Goal: Task Accomplishment & Management: Manage account settings

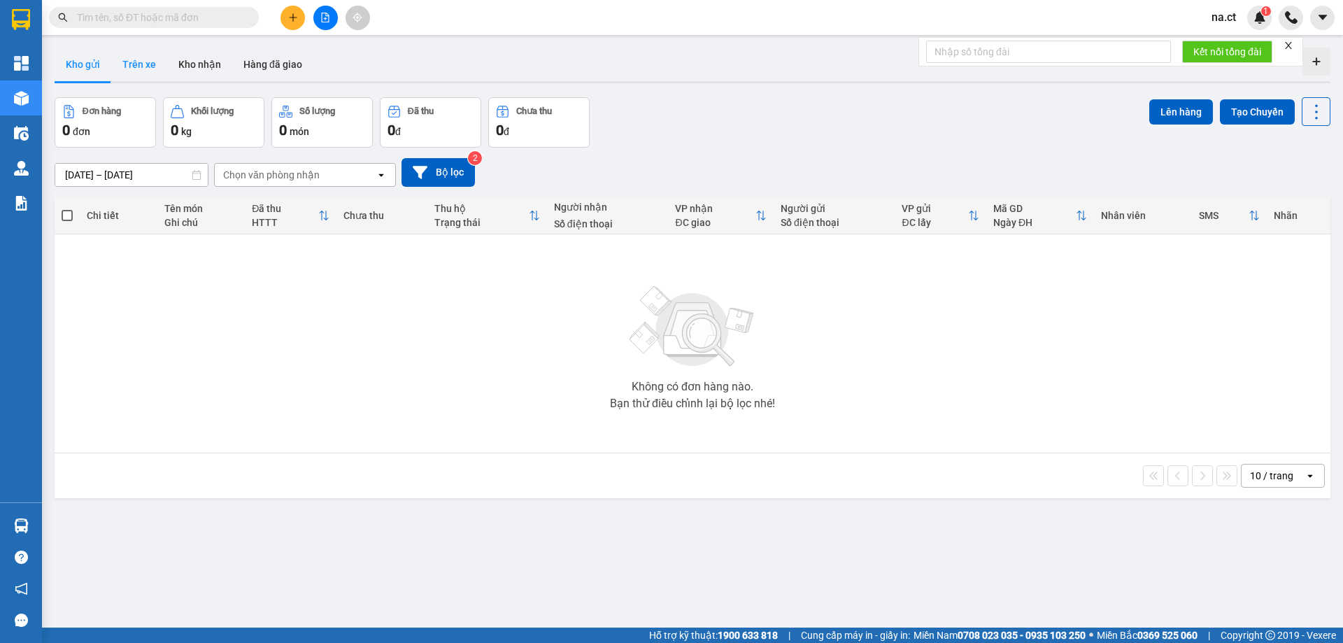
click at [143, 69] on button "Trên xe" at bounding box center [139, 65] width 56 height 34
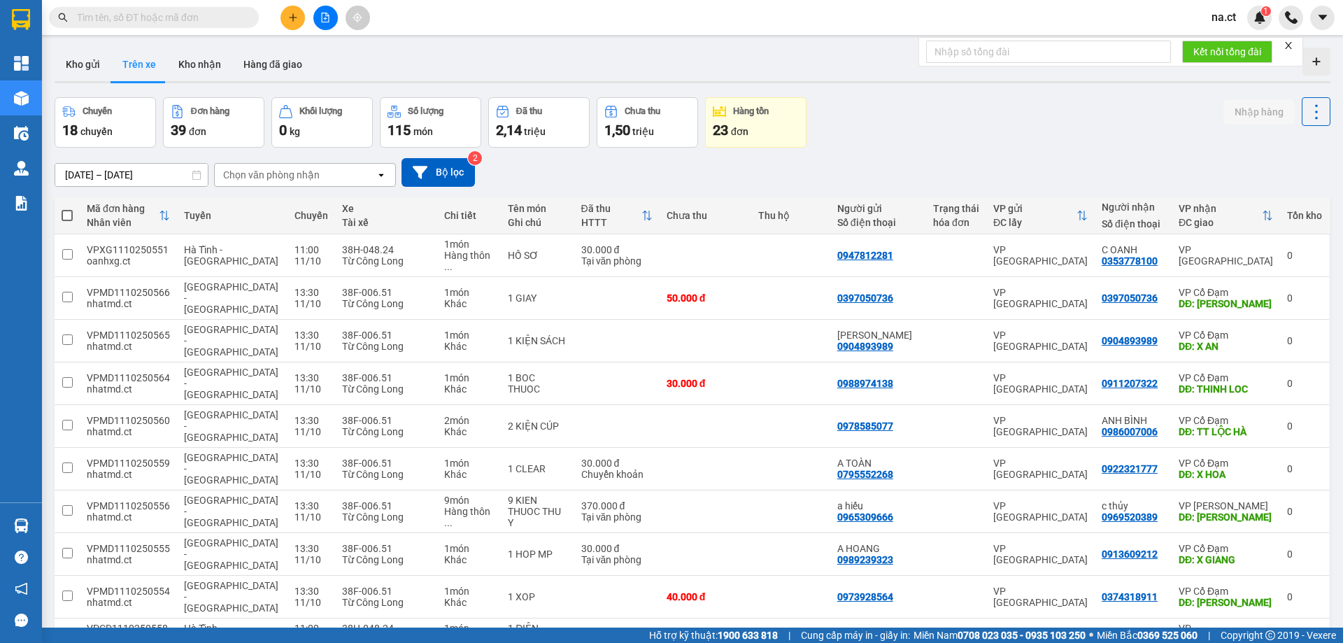
click at [301, 169] on div "Chọn văn phòng nhận" at bounding box center [271, 175] width 97 height 14
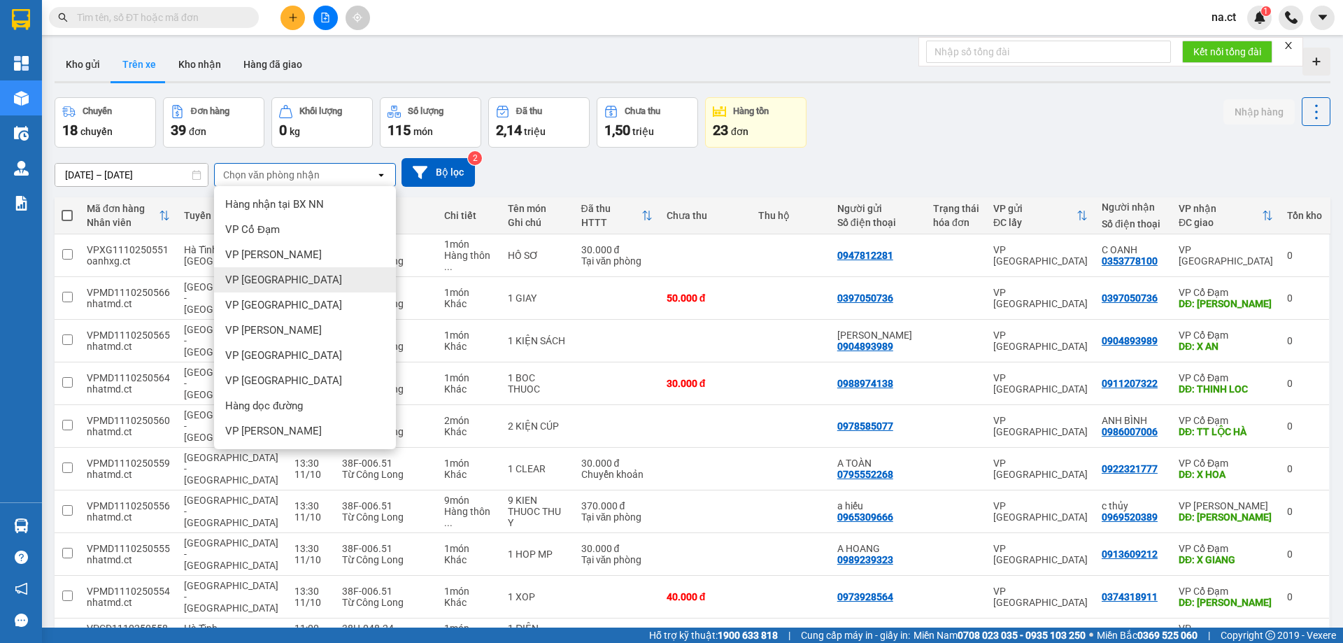
click at [274, 284] on span "VP [GEOGRAPHIC_DATA]" at bounding box center [283, 280] width 117 height 14
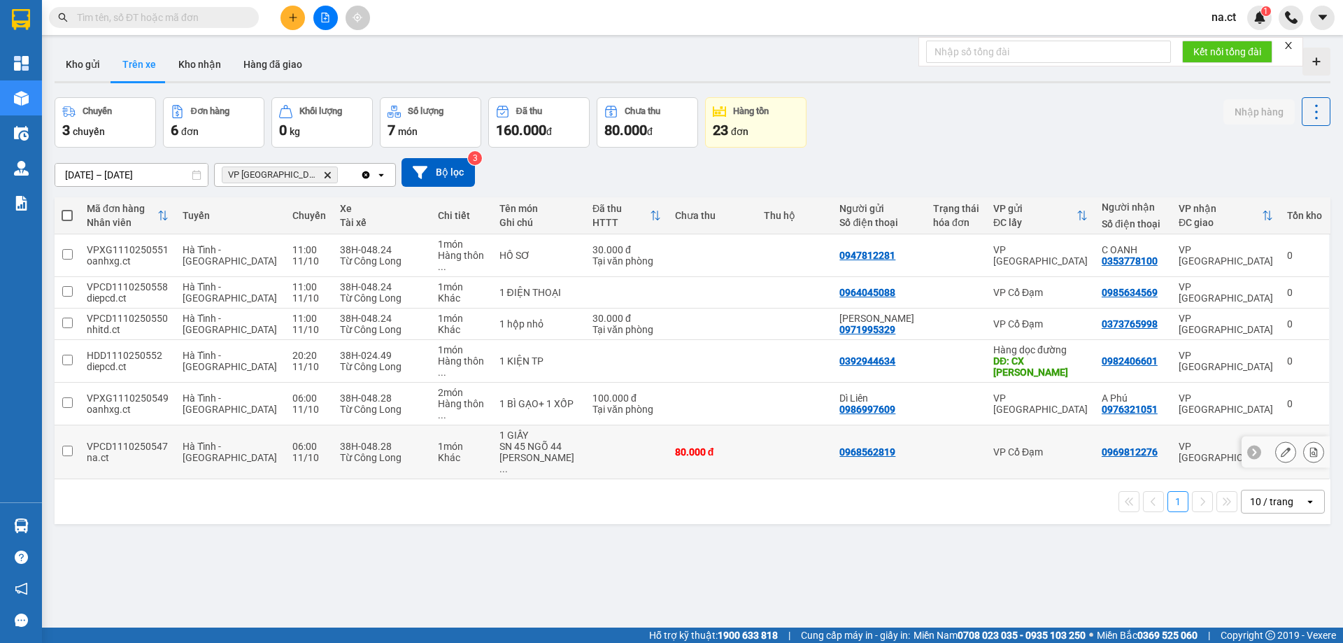
click at [617, 425] on td at bounding box center [627, 452] width 83 height 54
checkbox input "true"
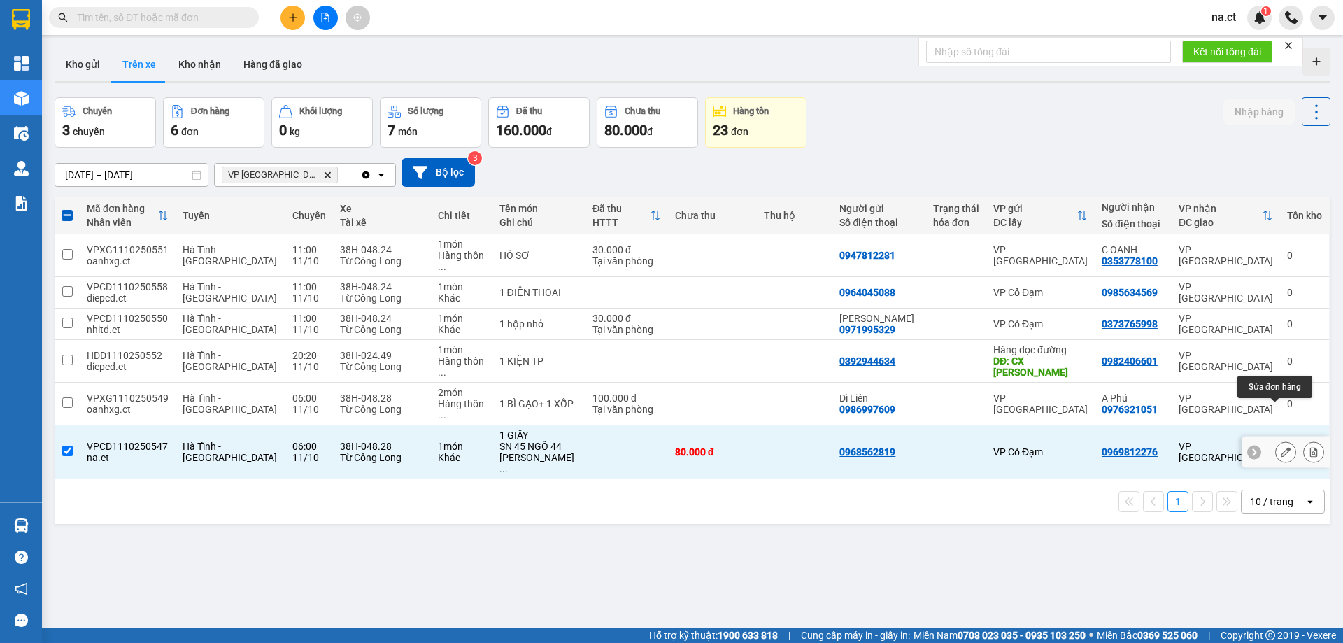
click at [1281, 447] on icon at bounding box center [1286, 452] width 10 height 10
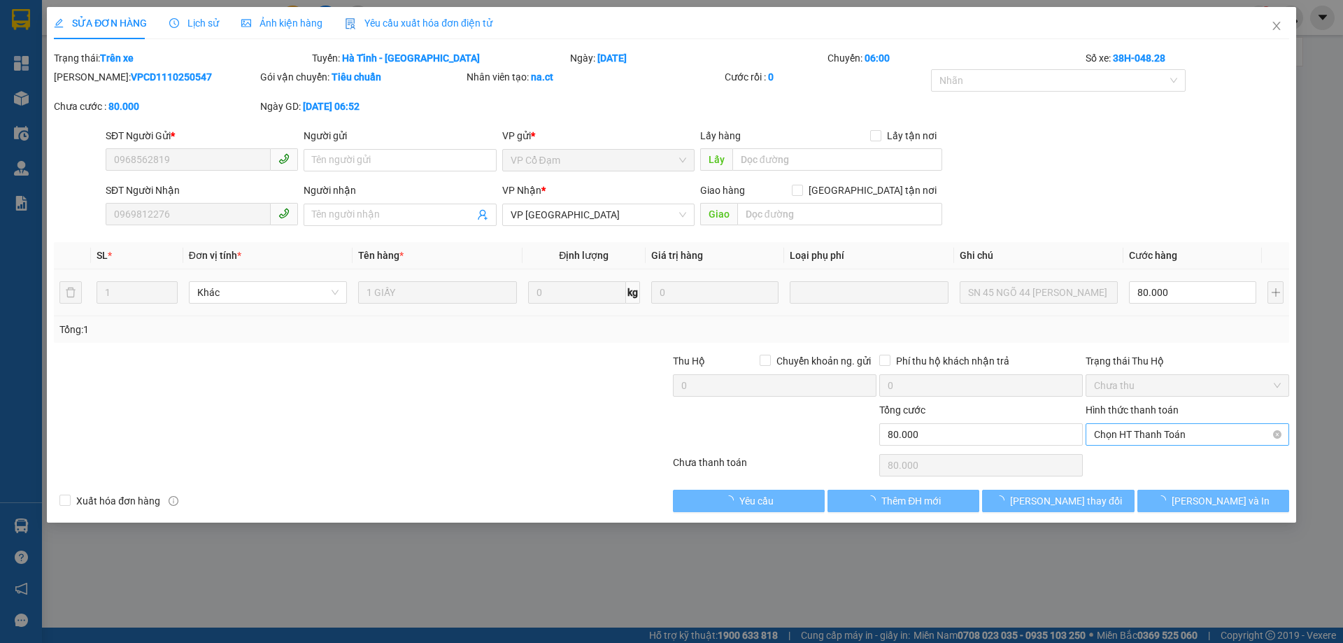
type input "0968562819"
type input "0969812276"
type input "80.000"
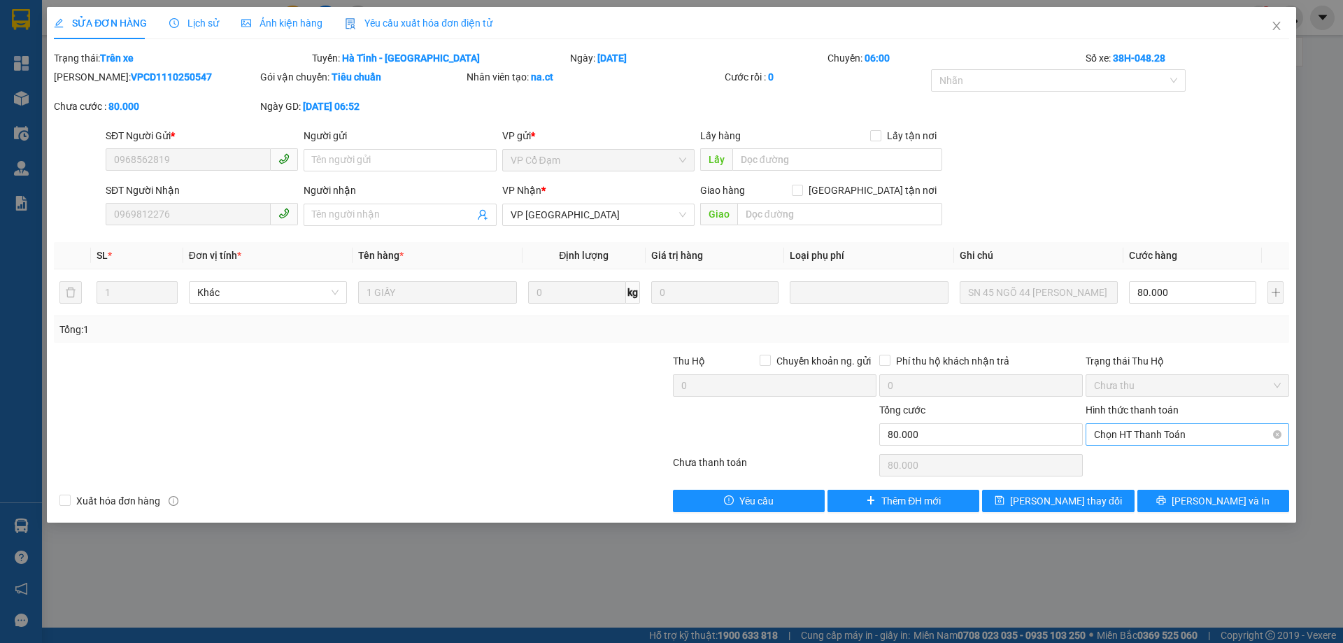
click at [1175, 433] on span "Chọn HT Thanh Toán" at bounding box center [1187, 434] width 187 height 21
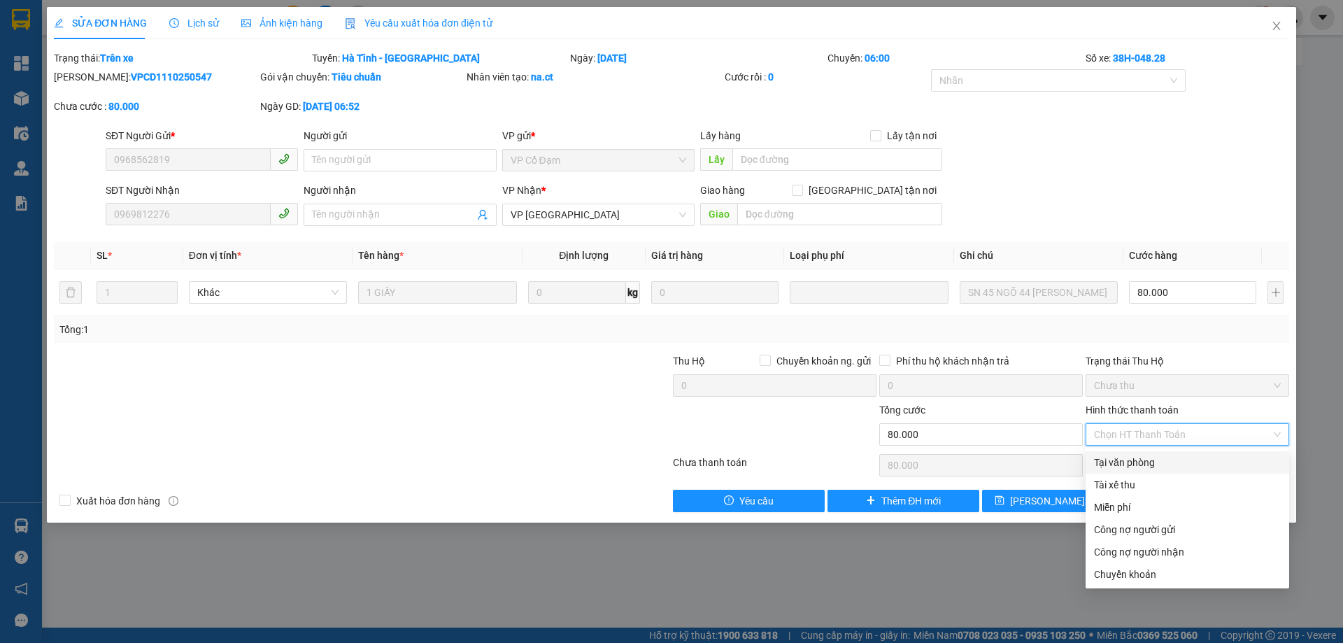
click at [1117, 464] on div "Tại văn phòng" at bounding box center [1187, 462] width 187 height 15
type input "0"
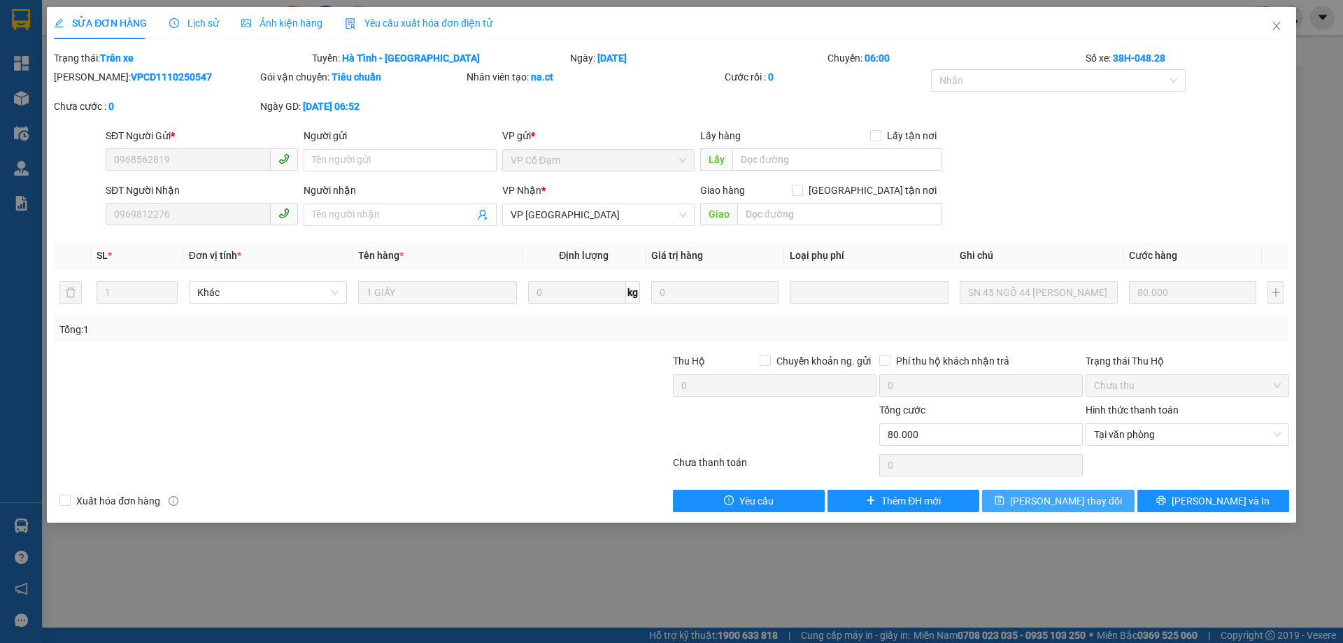
click at [1077, 496] on span "[PERSON_NAME] đổi" at bounding box center [1066, 500] width 112 height 15
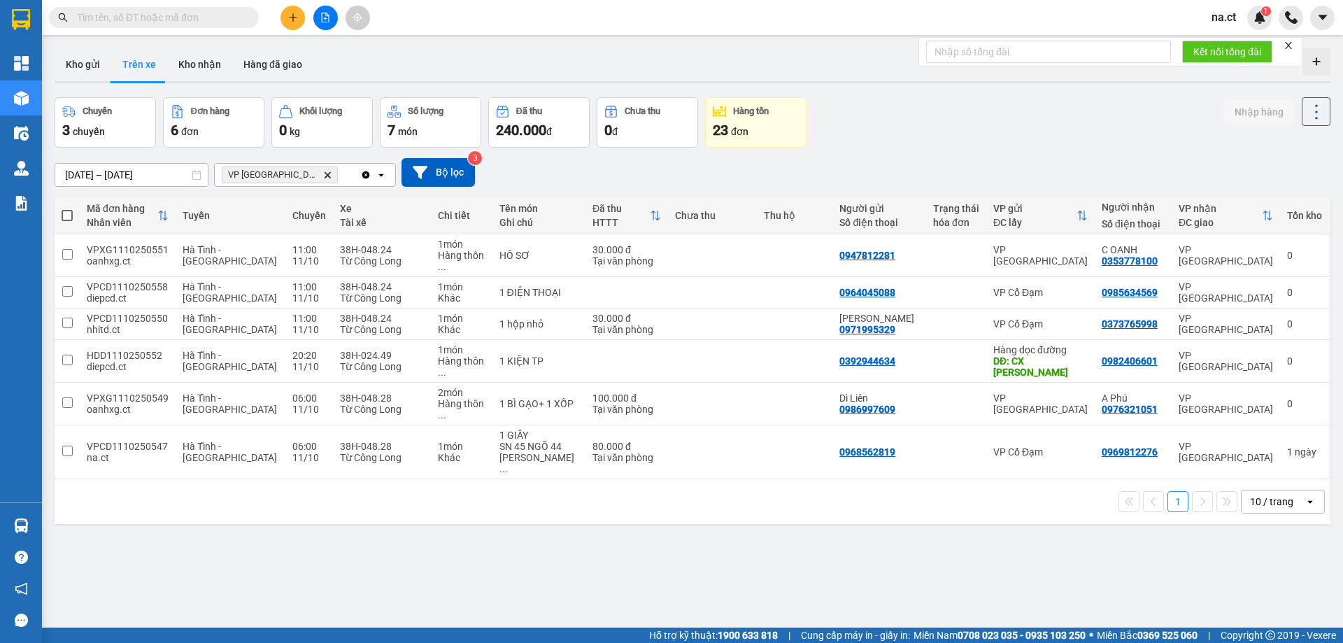
click at [1222, 14] on span "na.ct" at bounding box center [1224, 16] width 47 height 17
click at [1232, 44] on span "Đăng xuất" at bounding box center [1252, 43] width 59 height 15
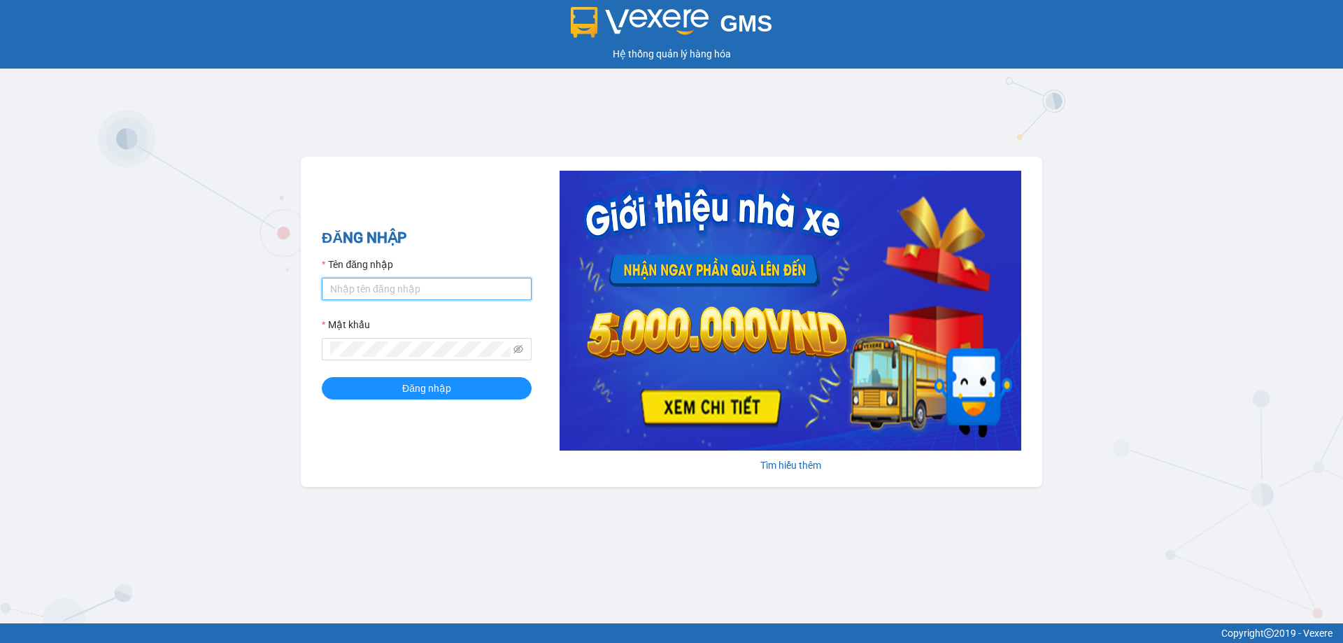
click at [363, 297] on input "Tên đăng nhập" at bounding box center [427, 289] width 210 height 22
type input "ngacd.ct"
click at [374, 380] on button "Đăng nhập" at bounding box center [427, 388] width 210 height 22
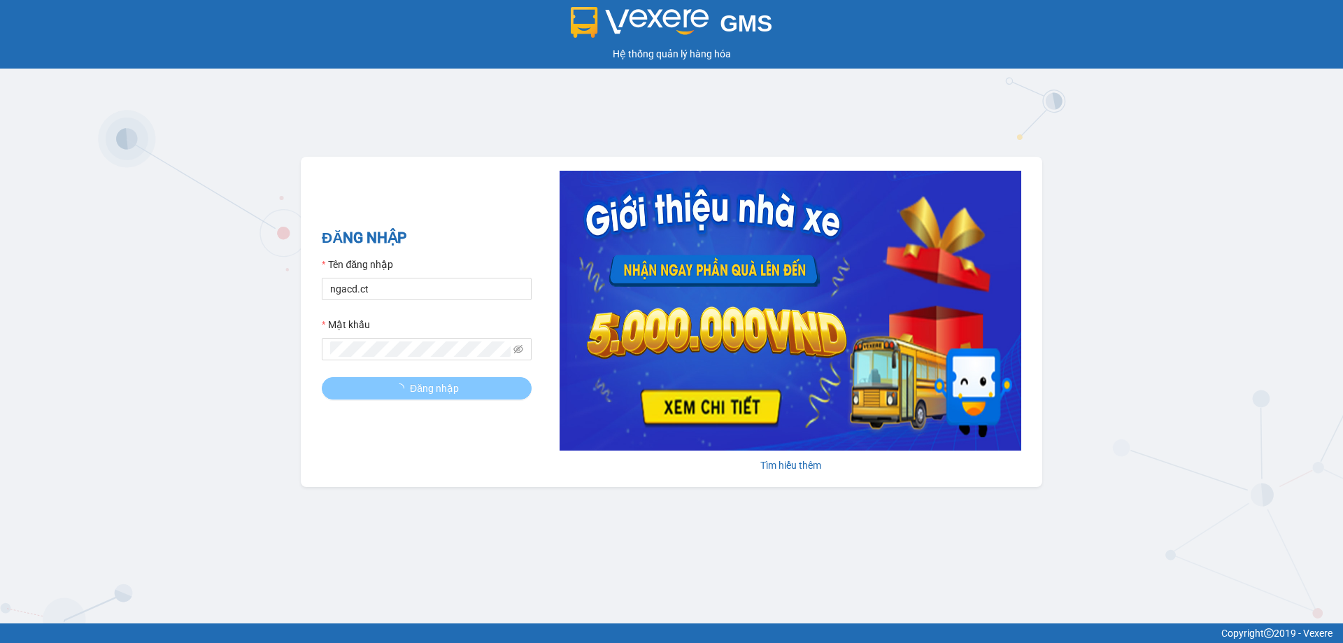
click at [374, 380] on button "Đăng nhập" at bounding box center [427, 388] width 210 height 22
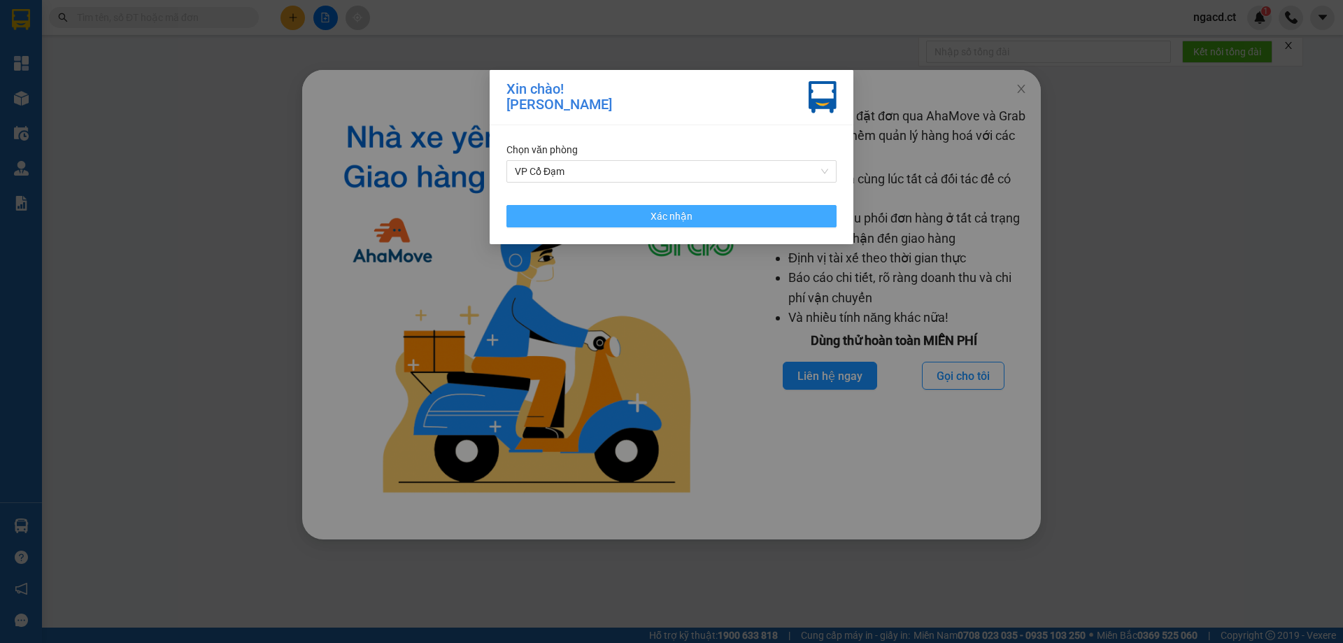
click at [805, 210] on button "Xác nhận" at bounding box center [672, 216] width 330 height 22
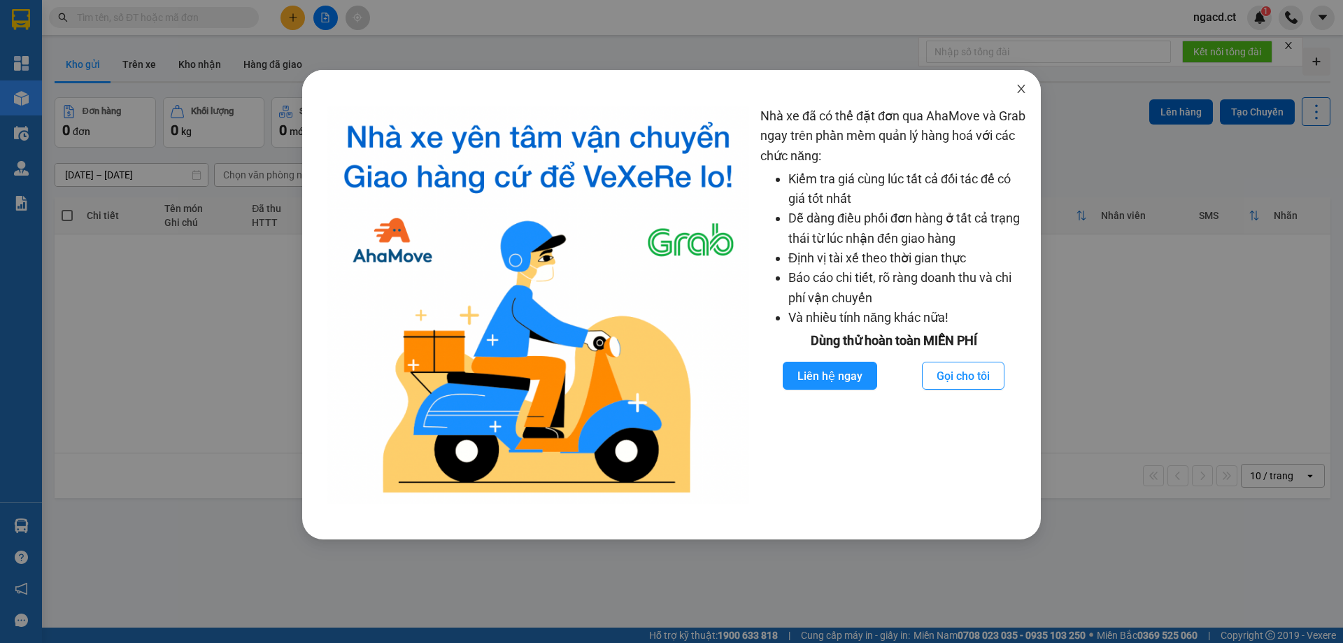
click at [1024, 89] on icon "close" at bounding box center [1021, 88] width 11 height 11
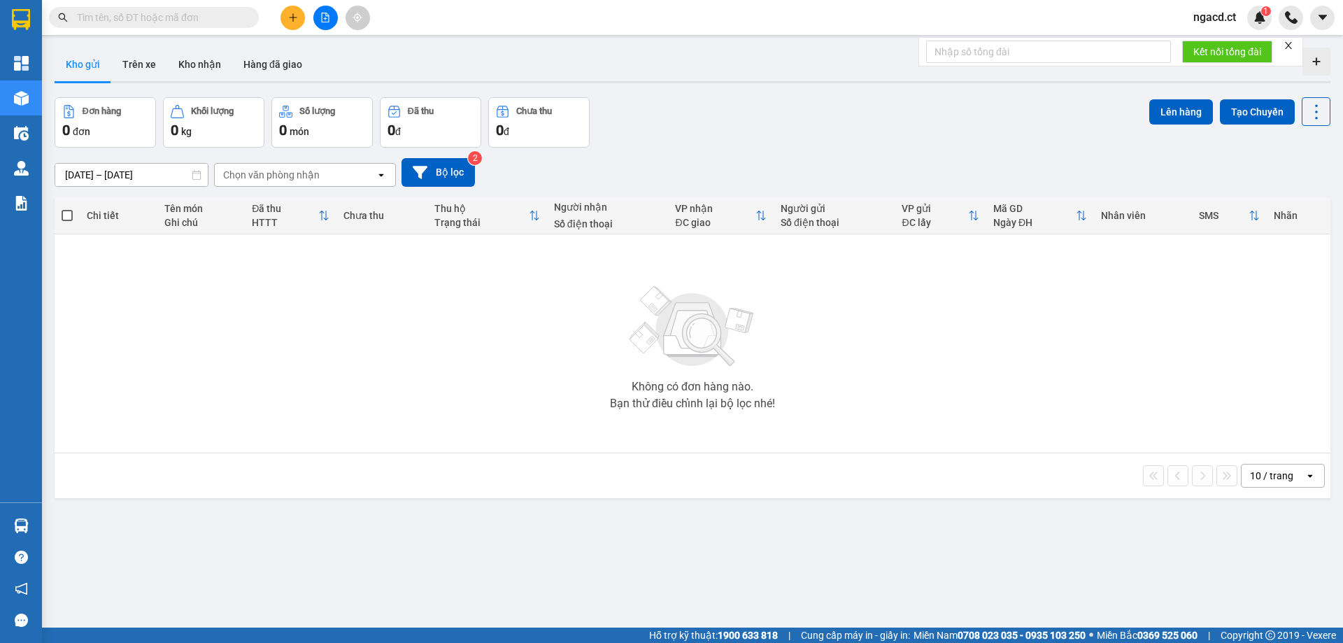
click at [243, 12] on span at bounding box center [154, 17] width 210 height 21
click at [240, 17] on input "text" at bounding box center [159, 17] width 165 height 15
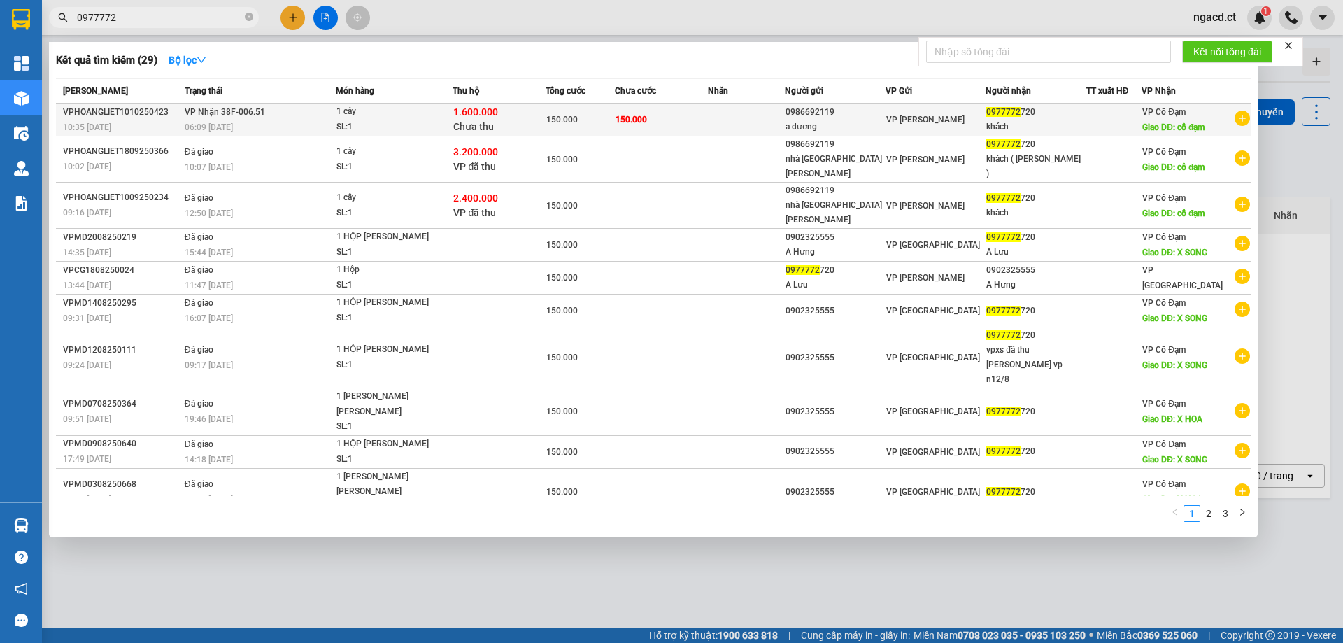
type input "0977772"
click at [655, 111] on td "150.000" at bounding box center [661, 120] width 92 height 33
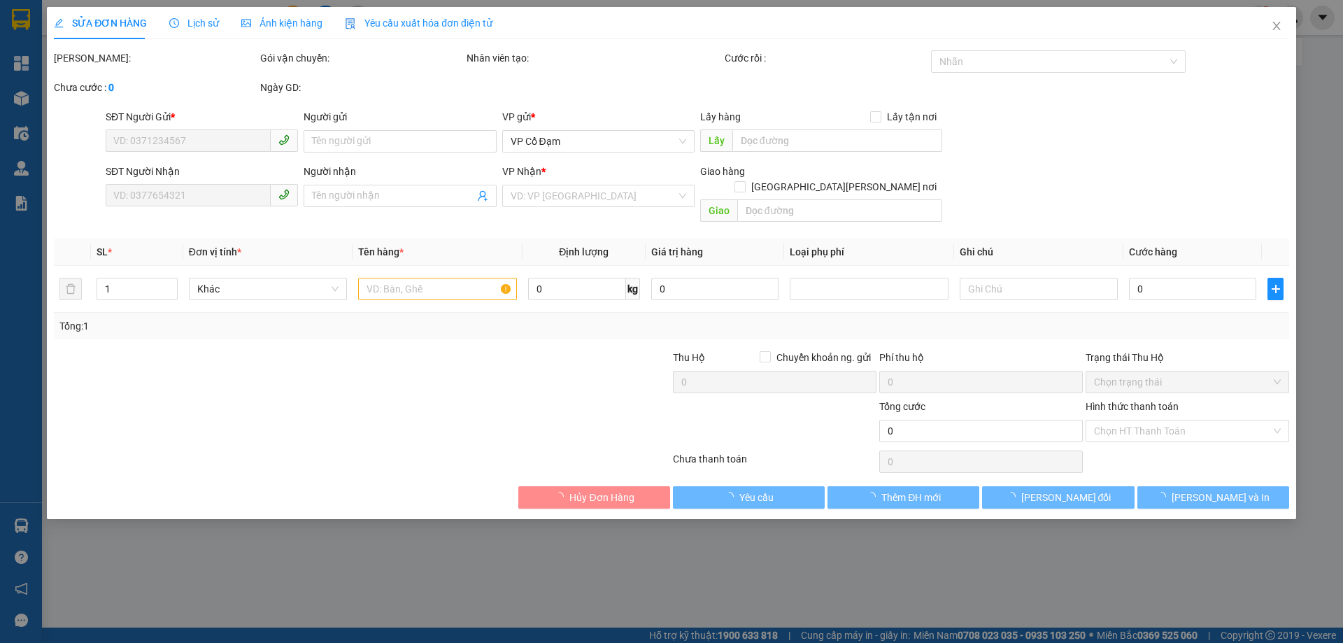
type input "0986692119"
type input "a dương"
type input "0977772720"
type input "khách"
type input "cổ đạm"
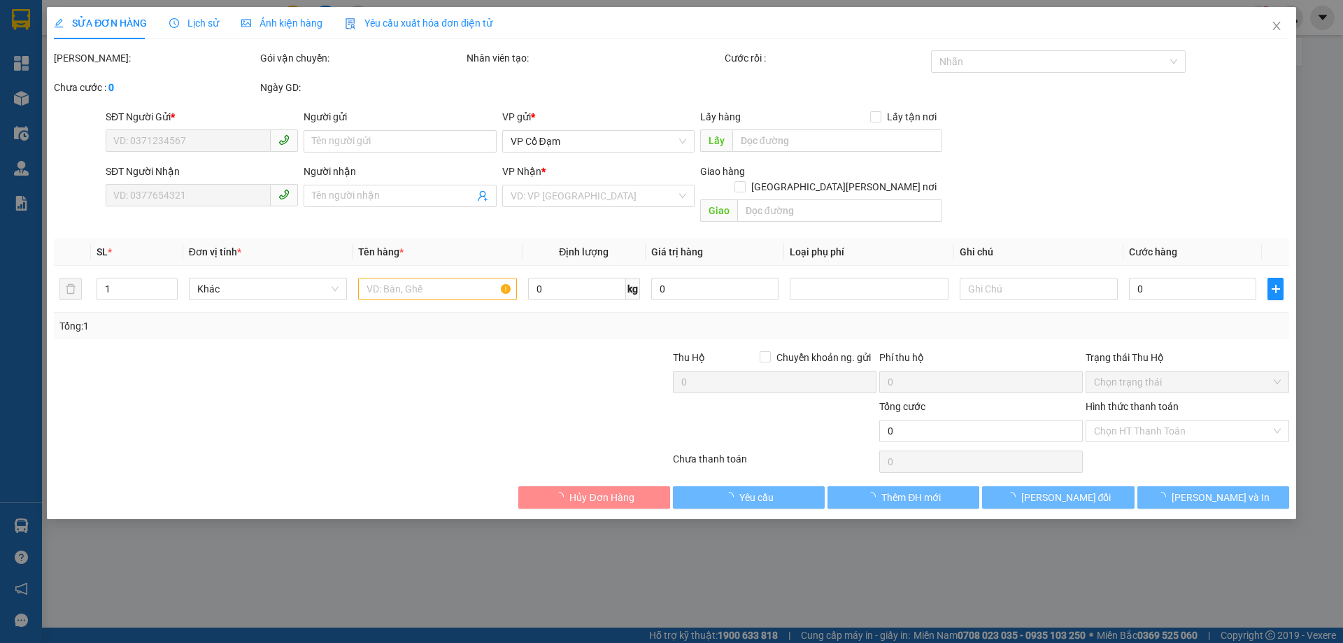
type input "150.000"
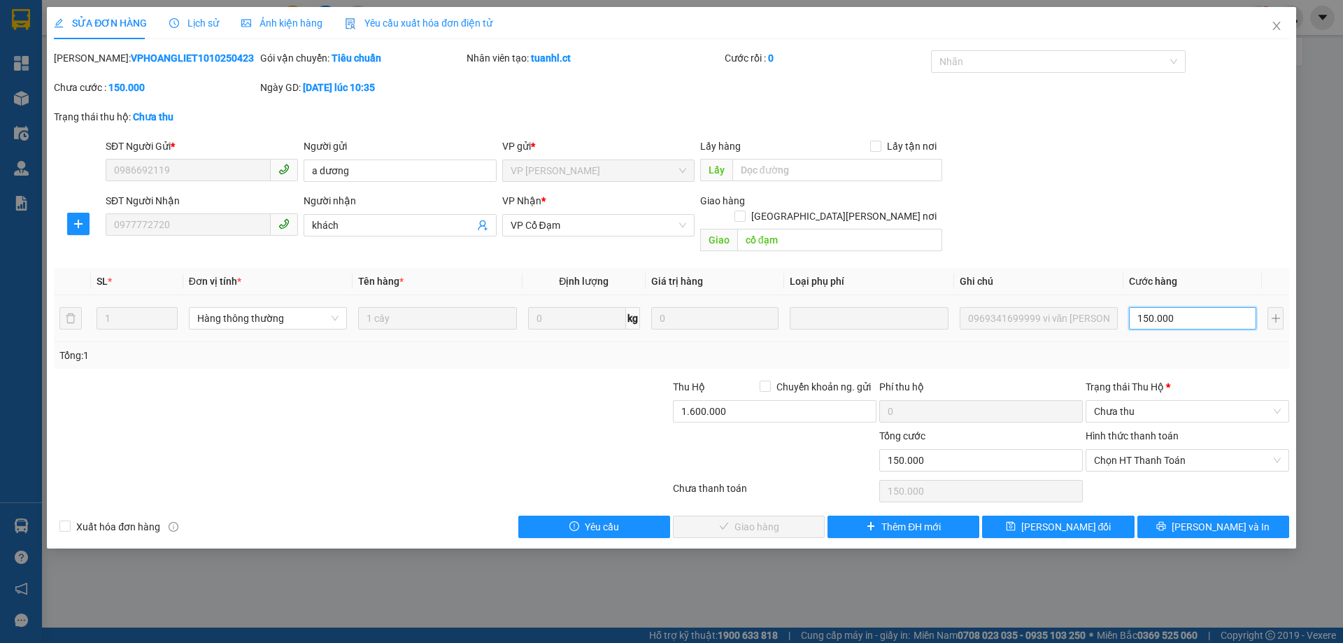
click at [1213, 307] on input "150.000" at bounding box center [1192, 318] width 127 height 22
type input "0"
type input "01"
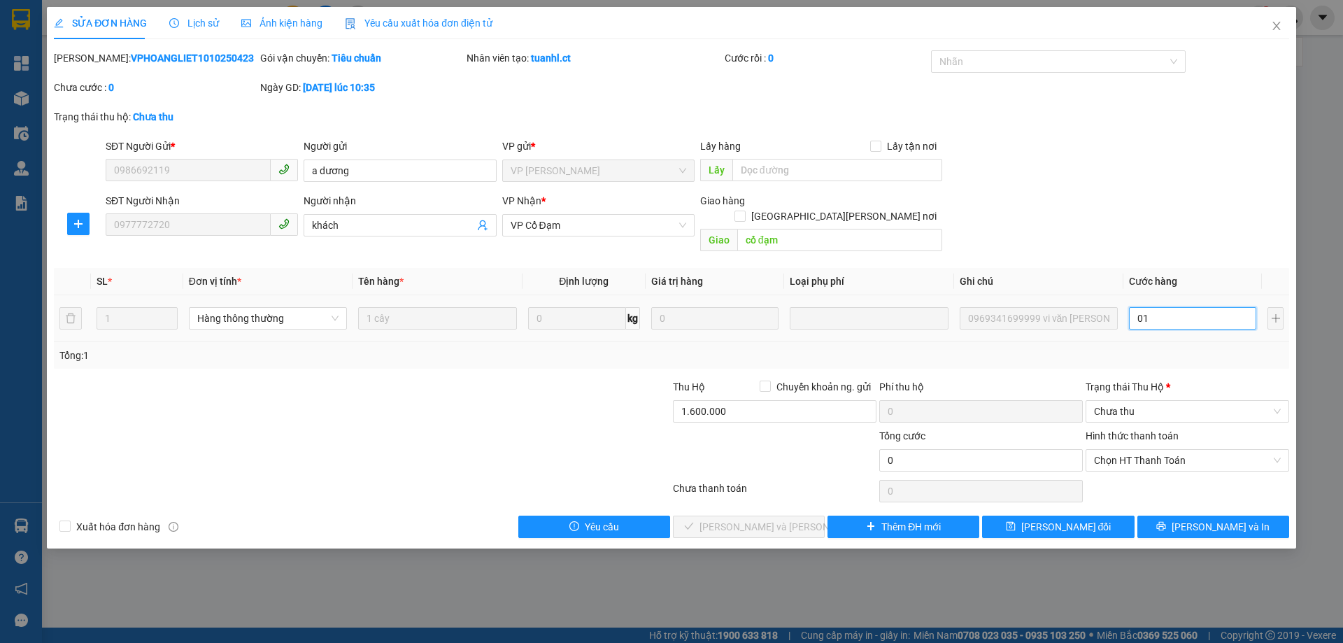
type input "1"
type input "012"
type input "12"
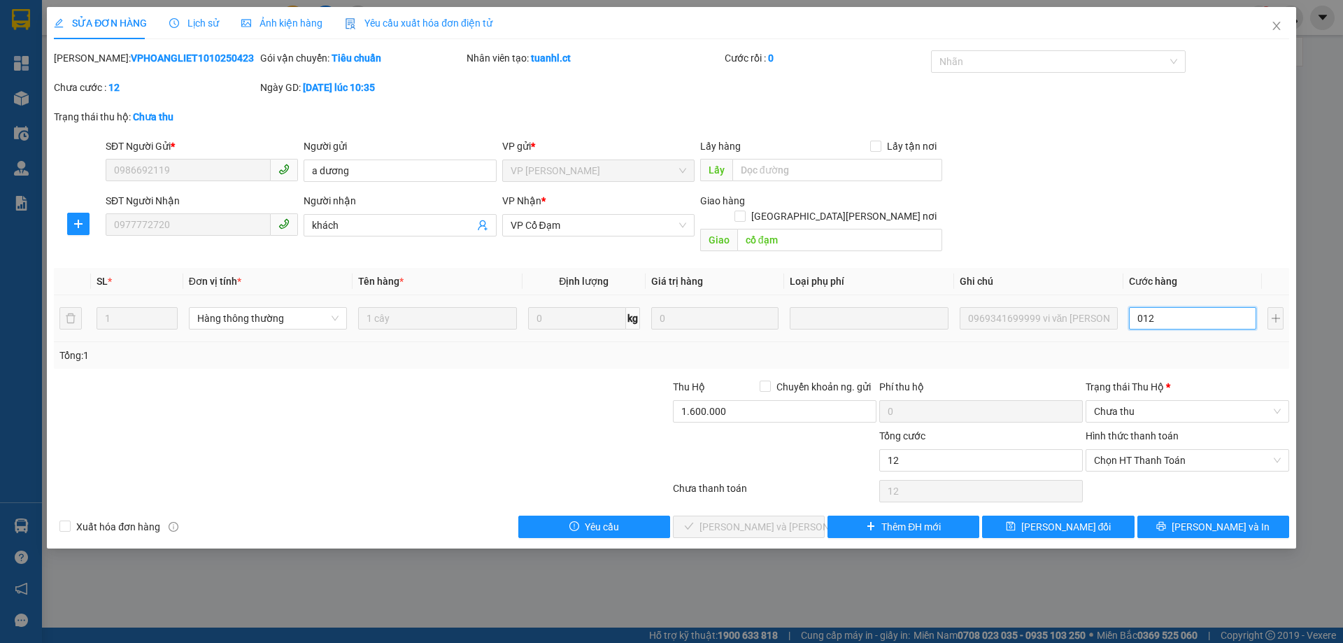
type input "120"
type input "0.120"
type input "120.000"
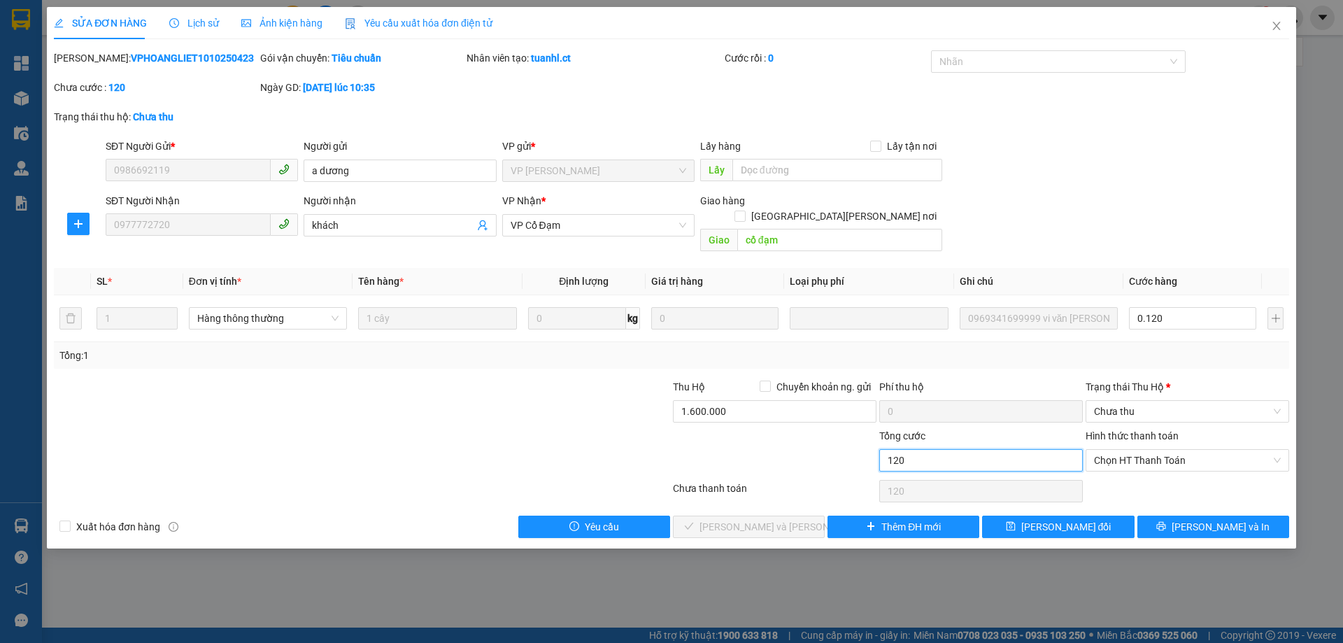
type input "120.000"
click at [956, 449] on input "120.000" at bounding box center [981, 460] width 204 height 22
click at [1112, 401] on span "Chưa thu" at bounding box center [1187, 411] width 187 height 21
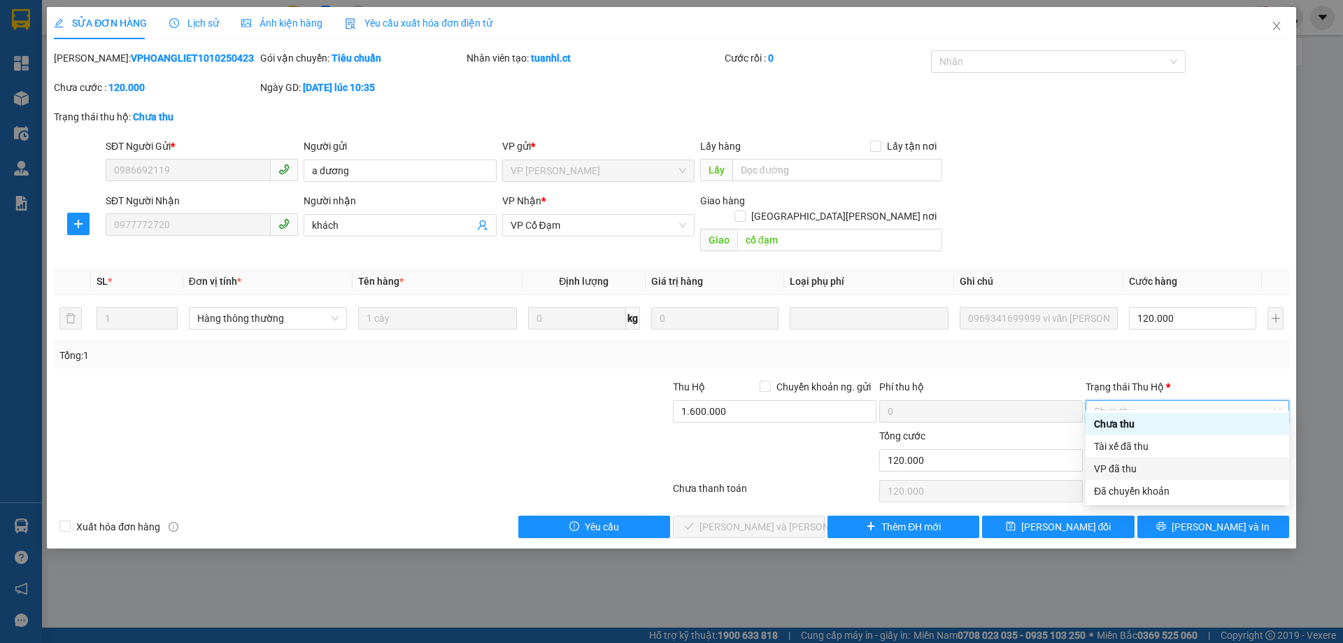
click at [1143, 469] on div "VP đã thu" at bounding box center [1187, 468] width 187 height 15
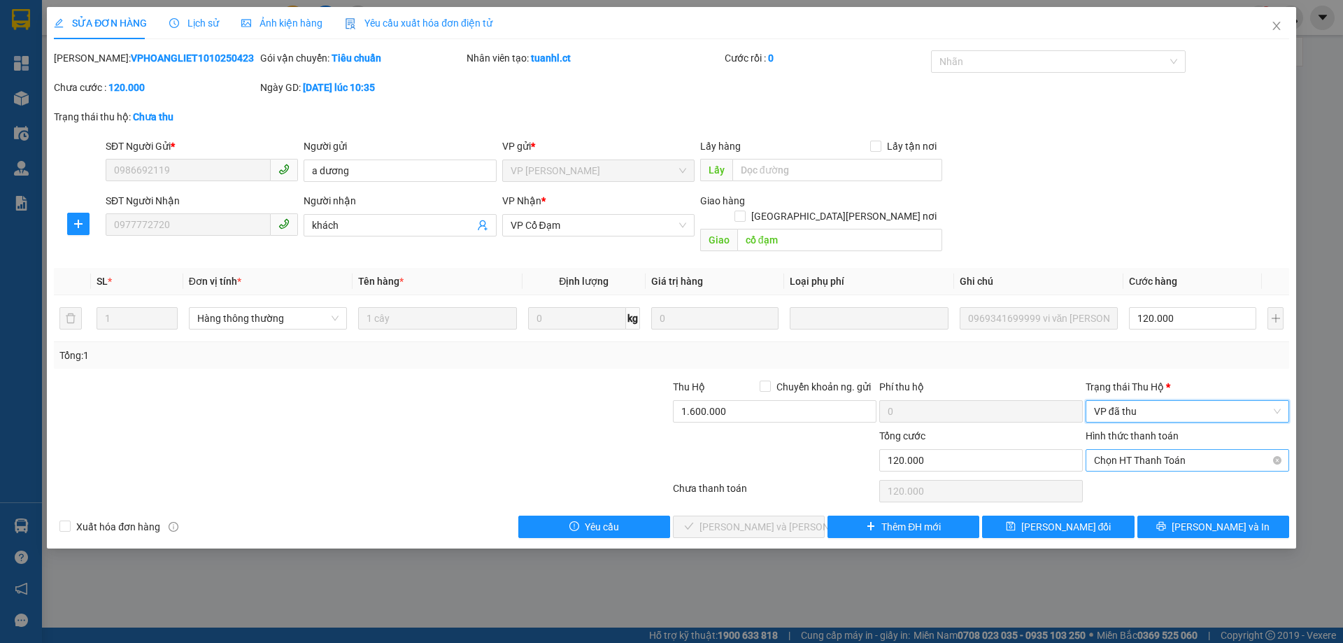
click at [1143, 450] on span "Chọn HT Thanh Toán" at bounding box center [1187, 460] width 187 height 21
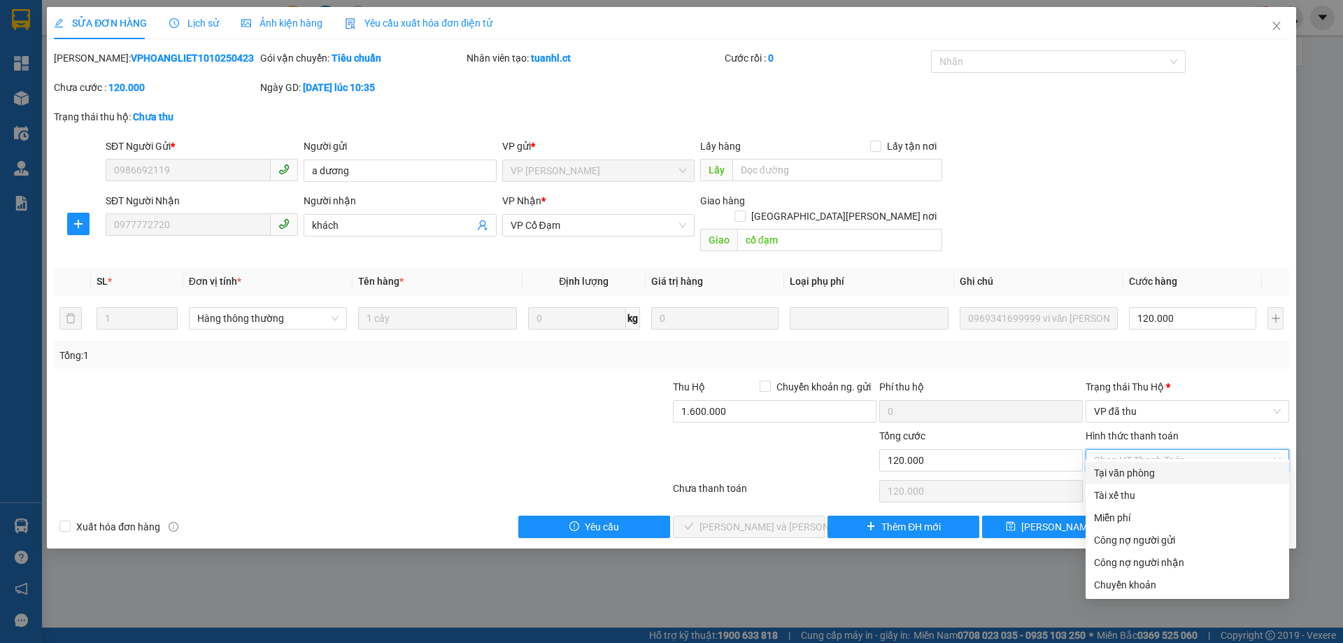
click at [1143, 473] on div "Tại văn phòng" at bounding box center [1187, 472] width 187 height 15
type input "0"
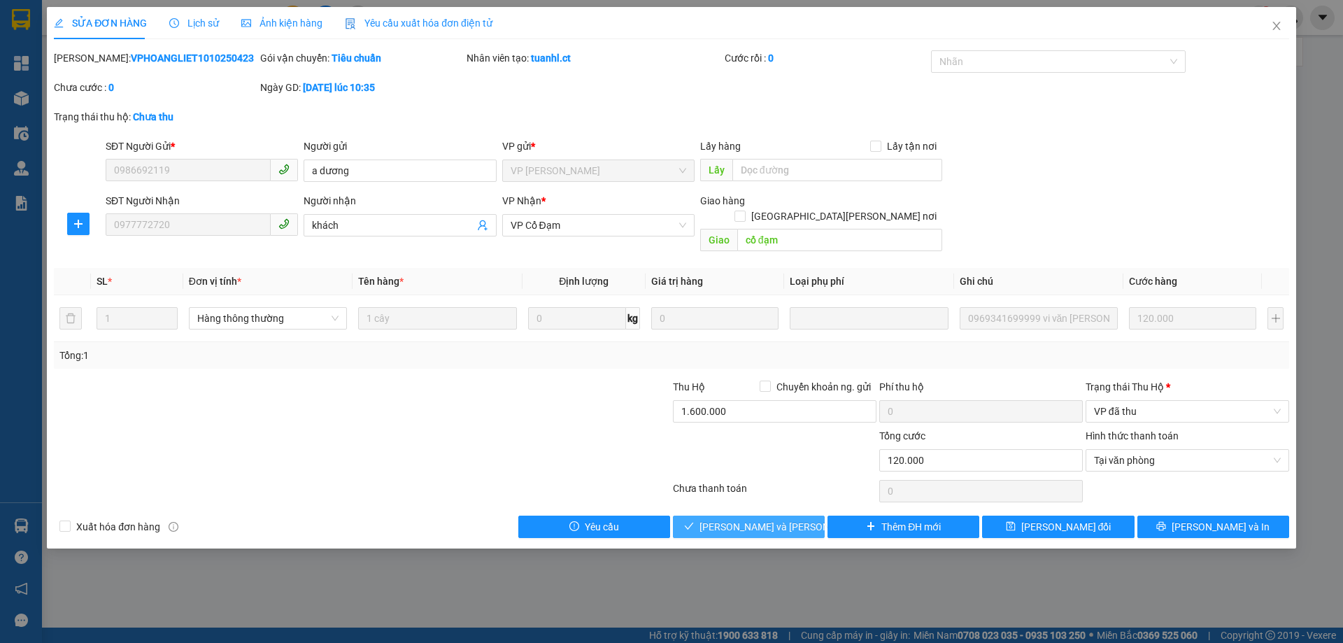
click at [787, 519] on span "[PERSON_NAME] và [PERSON_NAME] hàng" at bounding box center [794, 526] width 189 height 15
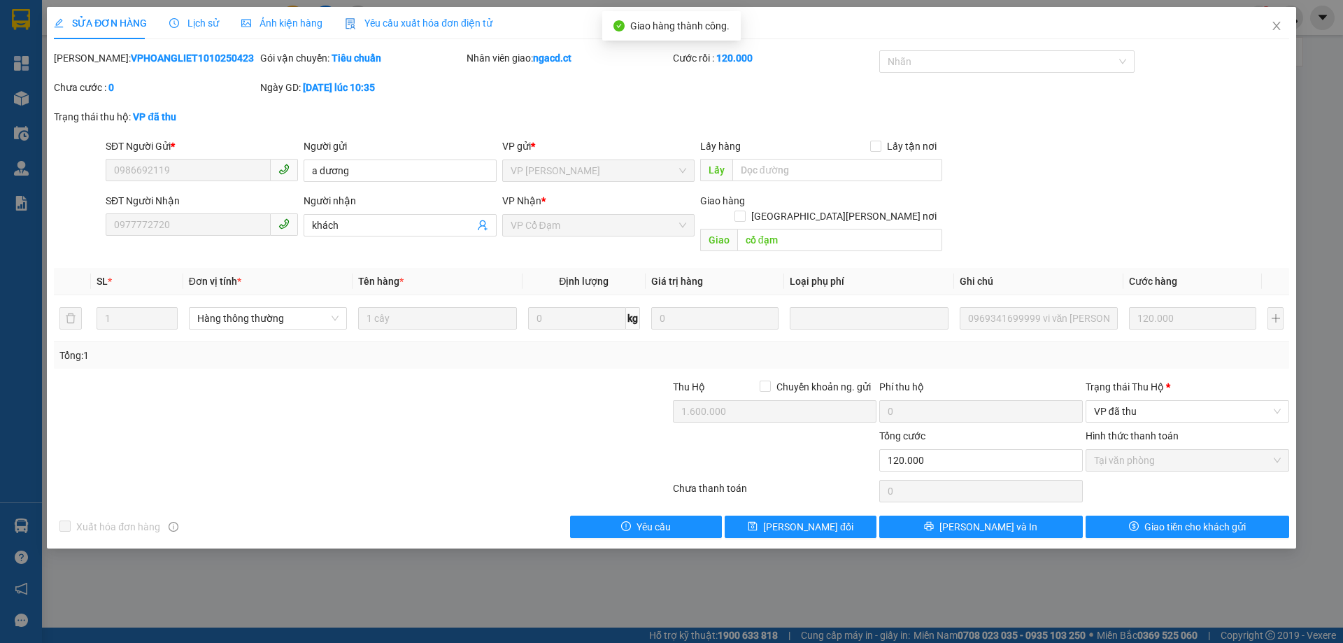
click at [567, 562] on div "SỬA ĐƠN HÀNG Lịch sử [PERSON_NAME] hàng Yêu cầu xuất [PERSON_NAME] điện tử Tota…" at bounding box center [671, 321] width 1343 height 643
click at [1278, 24] on icon "close" at bounding box center [1276, 25] width 11 height 11
